Goal: Find specific page/section: Find specific page/section

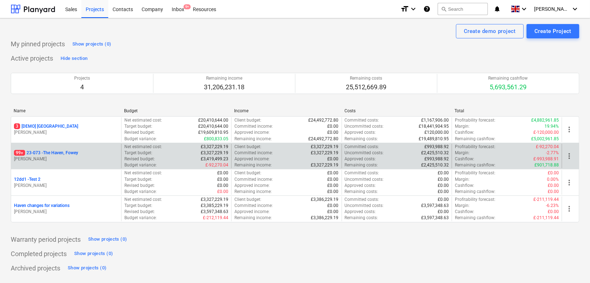
click at [48, 150] on p "99+ 23-073 - [GEOGRAPHIC_DATA], [GEOGRAPHIC_DATA]" at bounding box center [46, 153] width 64 height 6
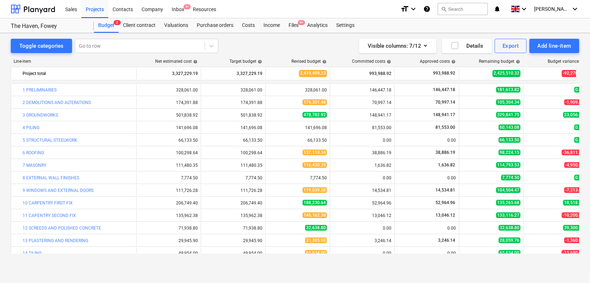
scroll to position [40, 0]
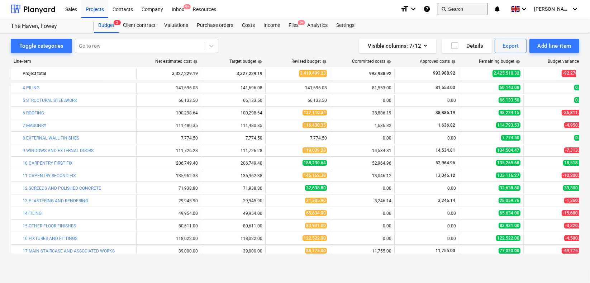
click at [467, 9] on button "search Search" at bounding box center [463, 9] width 50 height 12
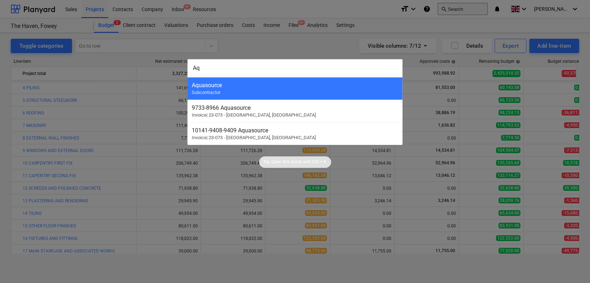
type input "Aqu"
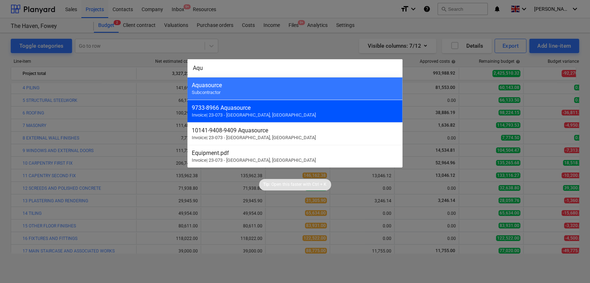
click at [238, 108] on div "9733 - 8966 Aquasource" at bounding box center [295, 107] width 207 height 7
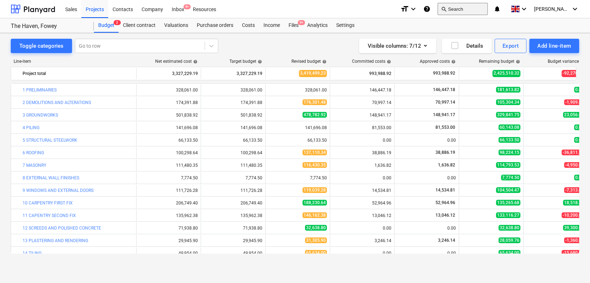
scroll to position [40, 0]
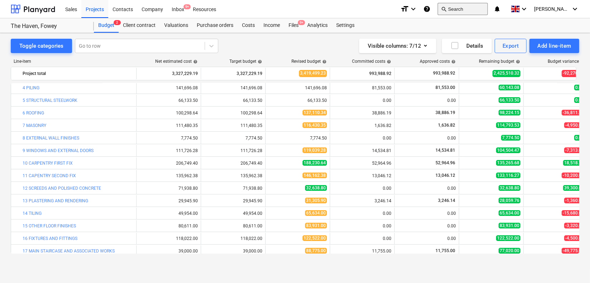
click at [483, 8] on button "search Search" at bounding box center [463, 9] width 50 height 12
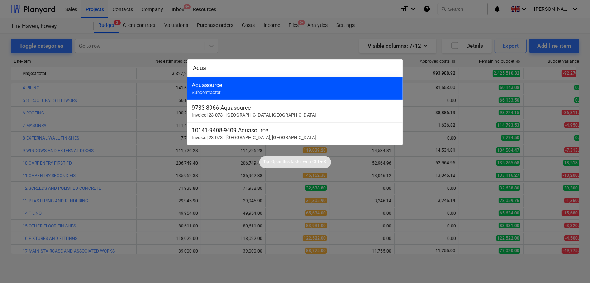
type input "Aqua"
click at [207, 85] on div "Aquasource" at bounding box center [295, 85] width 207 height 7
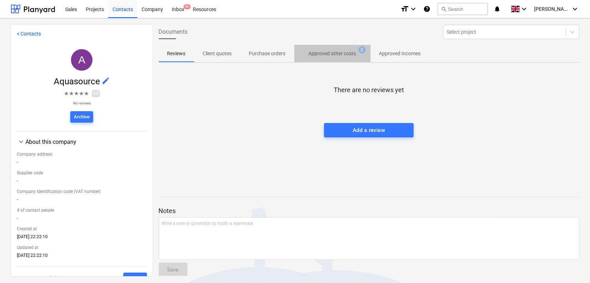
click at [341, 50] on p "Approved other costs" at bounding box center [333, 54] width 48 height 8
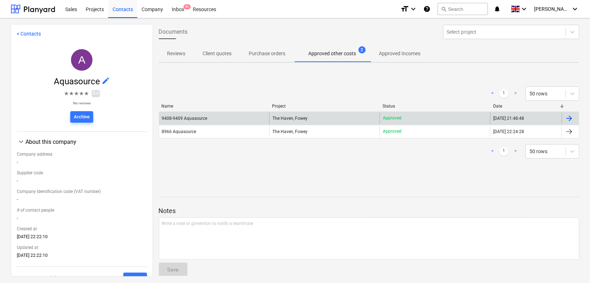
click at [198, 119] on div "9408-9409 Aquasource" at bounding box center [185, 118] width 46 height 5
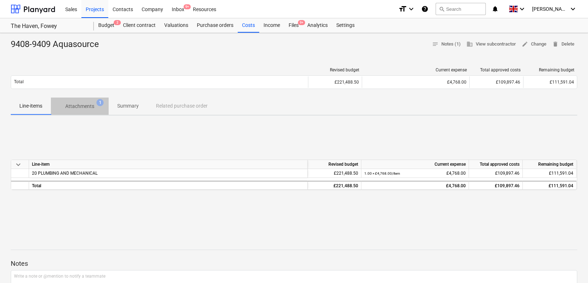
click at [87, 105] on p "Attachments" at bounding box center [79, 107] width 29 height 8
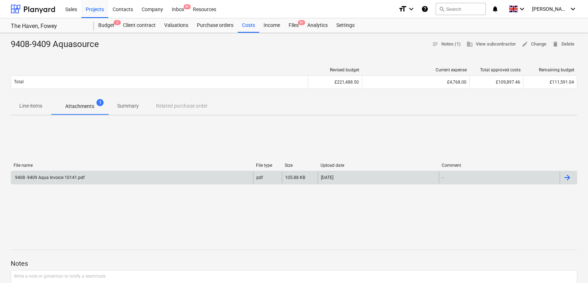
click at [52, 177] on div "9408 -9409 Aqua Invoice 10141.pdf" at bounding box center [49, 177] width 71 height 5
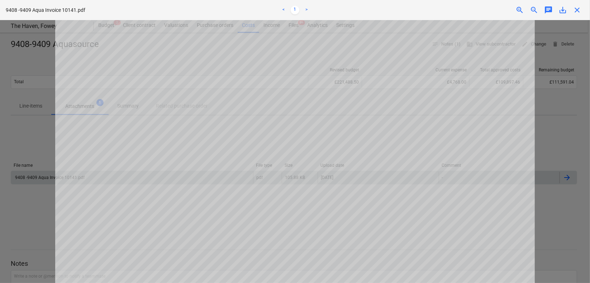
scroll to position [159, 0]
click at [577, 10] on span "close" at bounding box center [577, 10] width 9 height 9
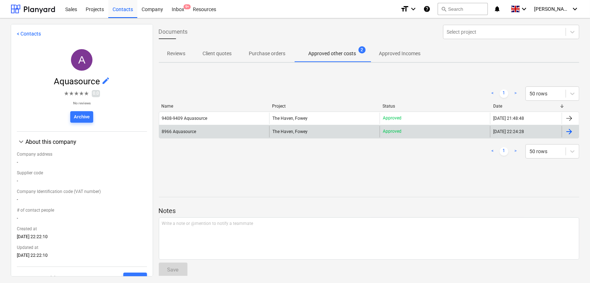
click at [183, 127] on div "8966 Aquasource" at bounding box center [214, 131] width 110 height 11
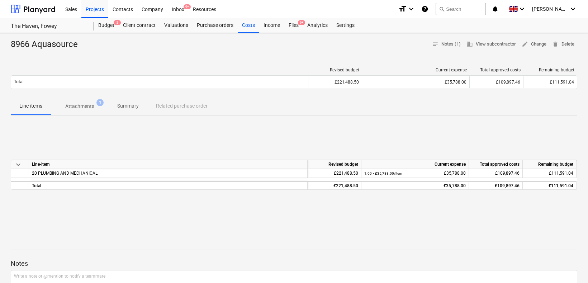
click at [78, 105] on p "Attachments" at bounding box center [79, 107] width 29 height 8
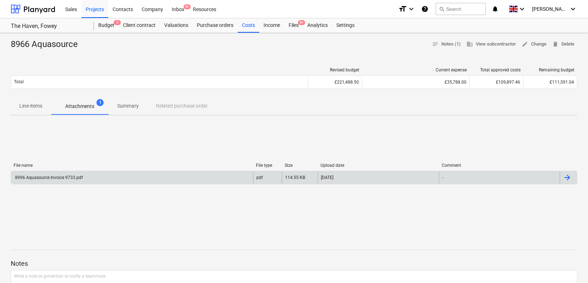
click at [67, 176] on div "8996 Aquasource Invoice 9733.pdf" at bounding box center [48, 177] width 69 height 5
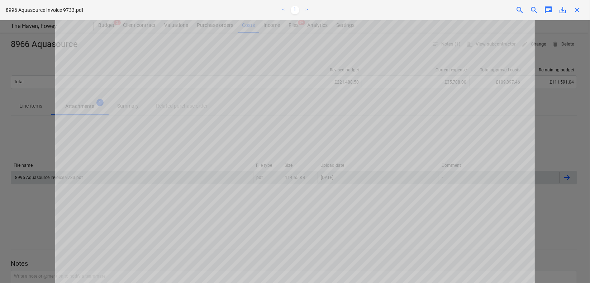
click at [578, 10] on span "close" at bounding box center [577, 10] width 9 height 9
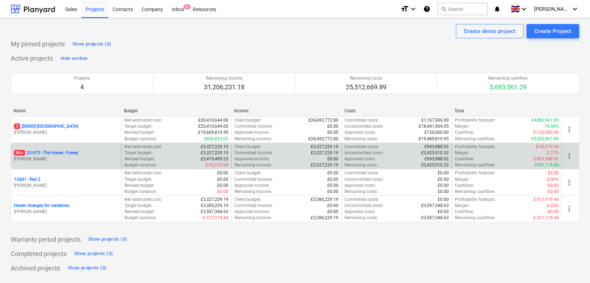
click at [38, 158] on p "[PERSON_NAME]" at bounding box center [66, 159] width 104 height 6
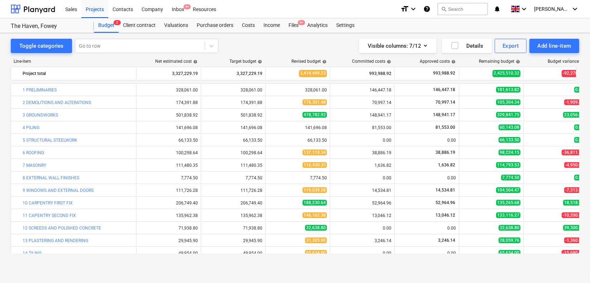
scroll to position [40, 0]
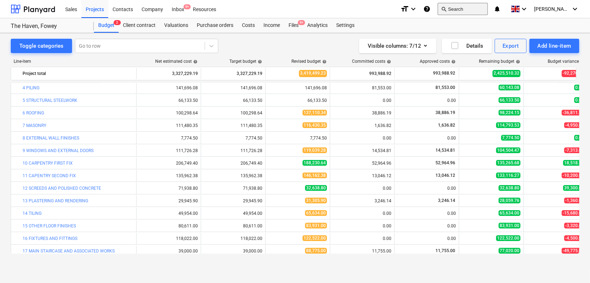
click at [466, 8] on button "search Search" at bounding box center [463, 9] width 50 height 12
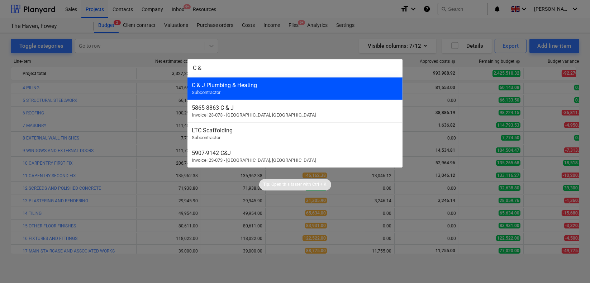
type input "C &"
click at [210, 84] on div "C & J Plumbing & Heating" at bounding box center [295, 85] width 207 height 7
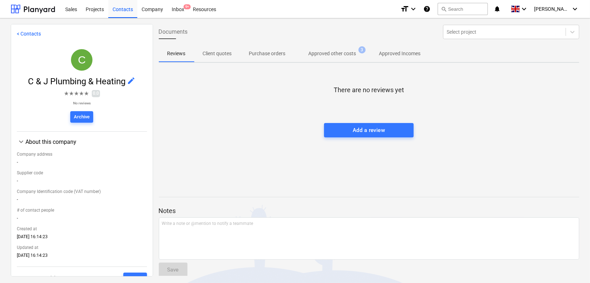
click at [324, 51] on p "Approved other costs" at bounding box center [333, 54] width 48 height 8
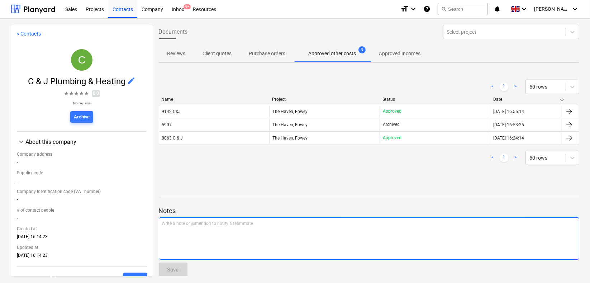
scroll to position [6, 0]
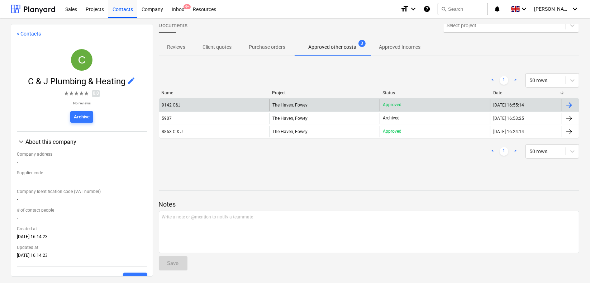
click at [173, 104] on div "9142 C&J" at bounding box center [171, 105] width 19 height 5
